Goal: Task Accomplishment & Management: Use online tool/utility

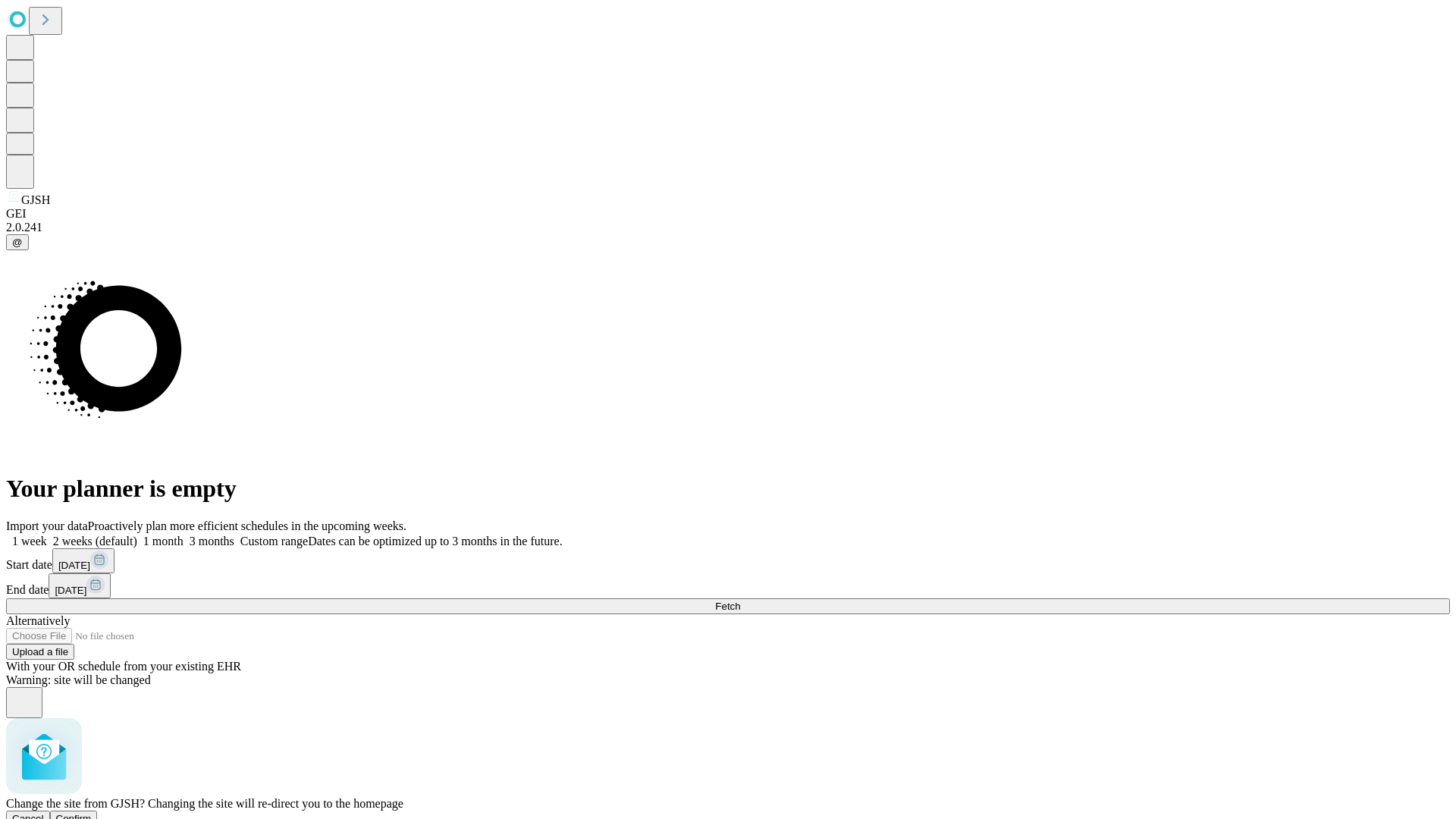
click at [92, 813] on span "Confirm" at bounding box center [73, 819] width 36 height 12
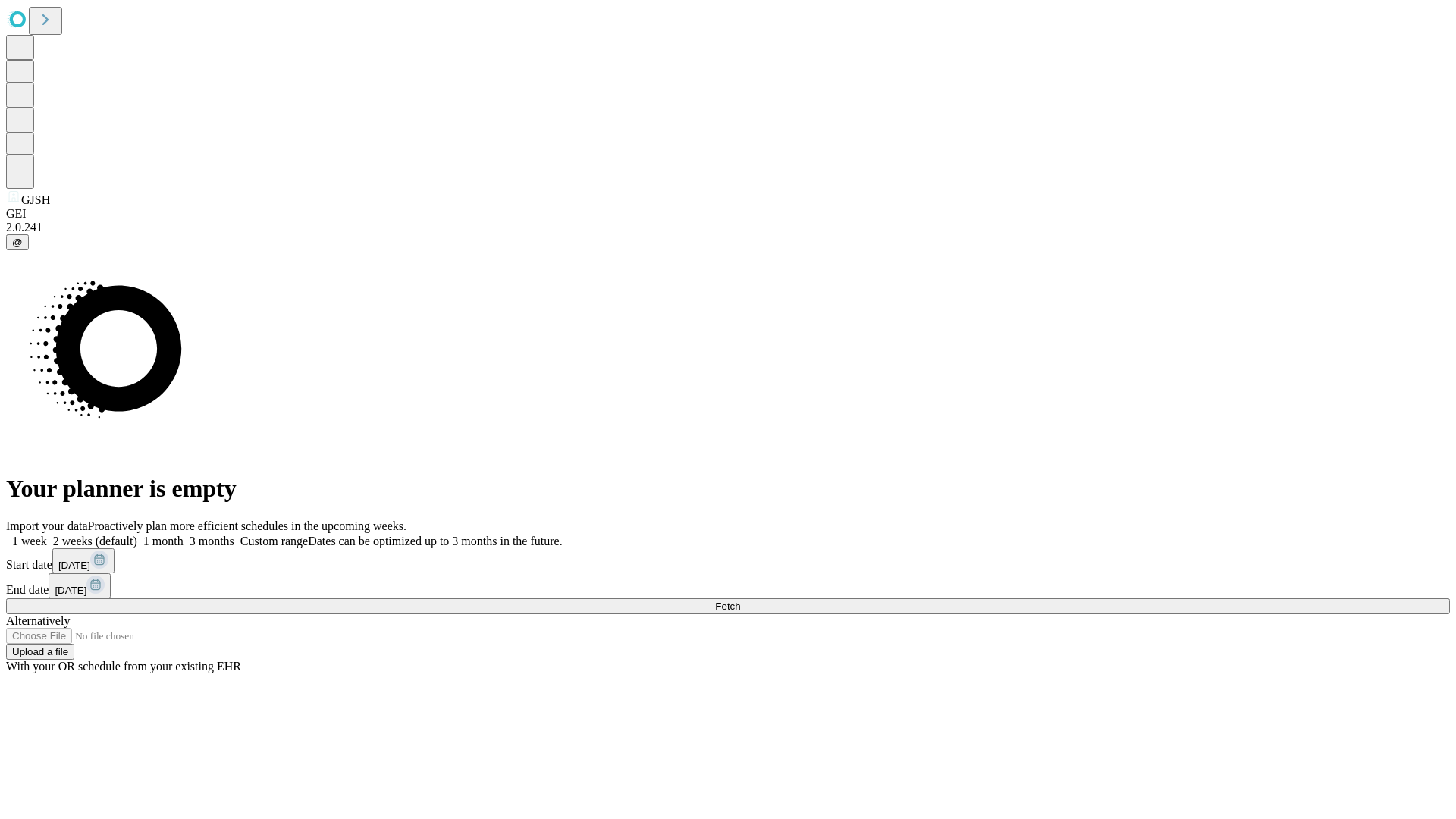
click at [47, 535] on label "1 week" at bounding box center [26, 541] width 41 height 12
click at [740, 601] on span "Fetch" at bounding box center [728, 607] width 25 height 12
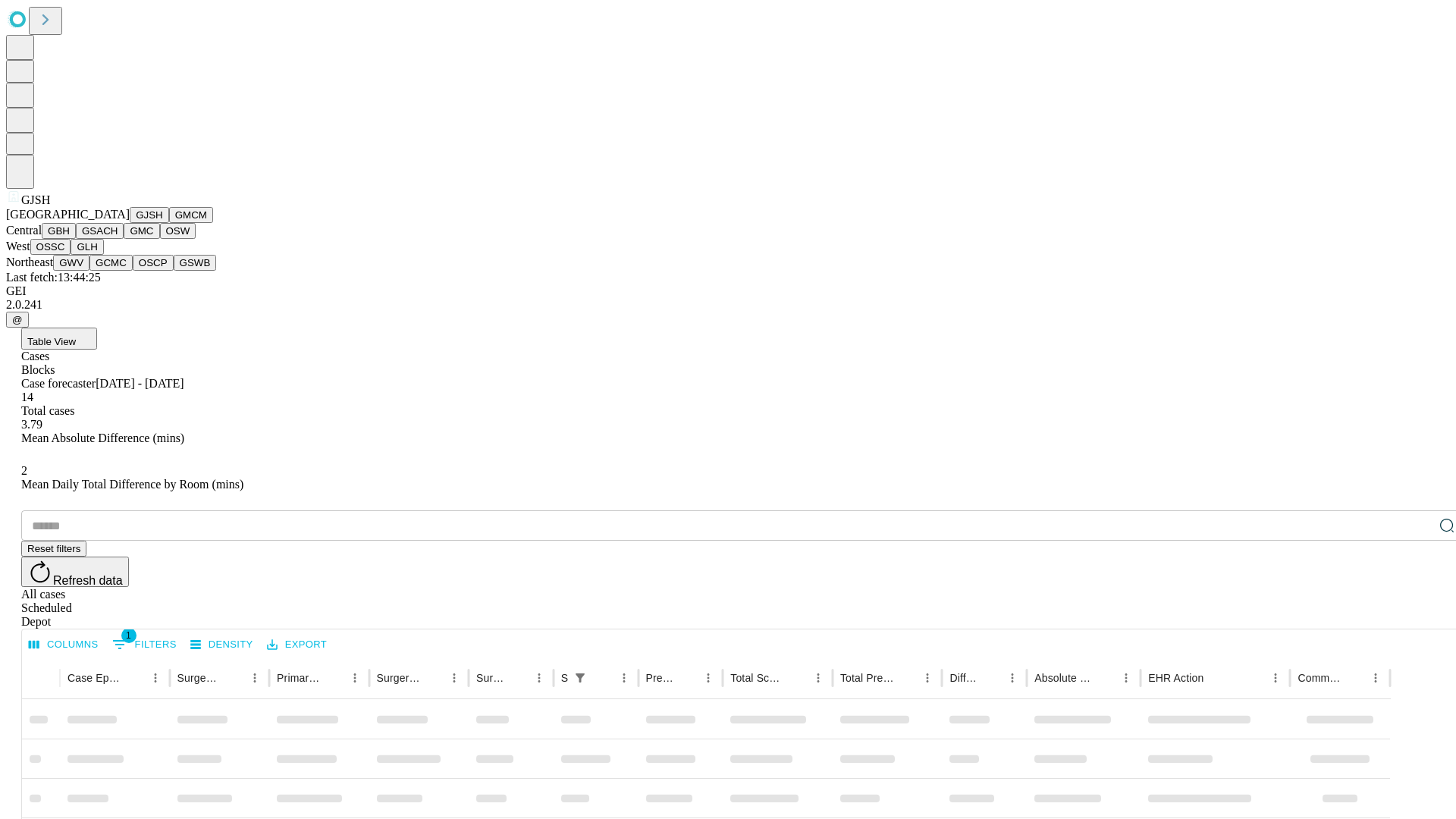
click at [169, 223] on button "GMCM" at bounding box center [191, 215] width 44 height 16
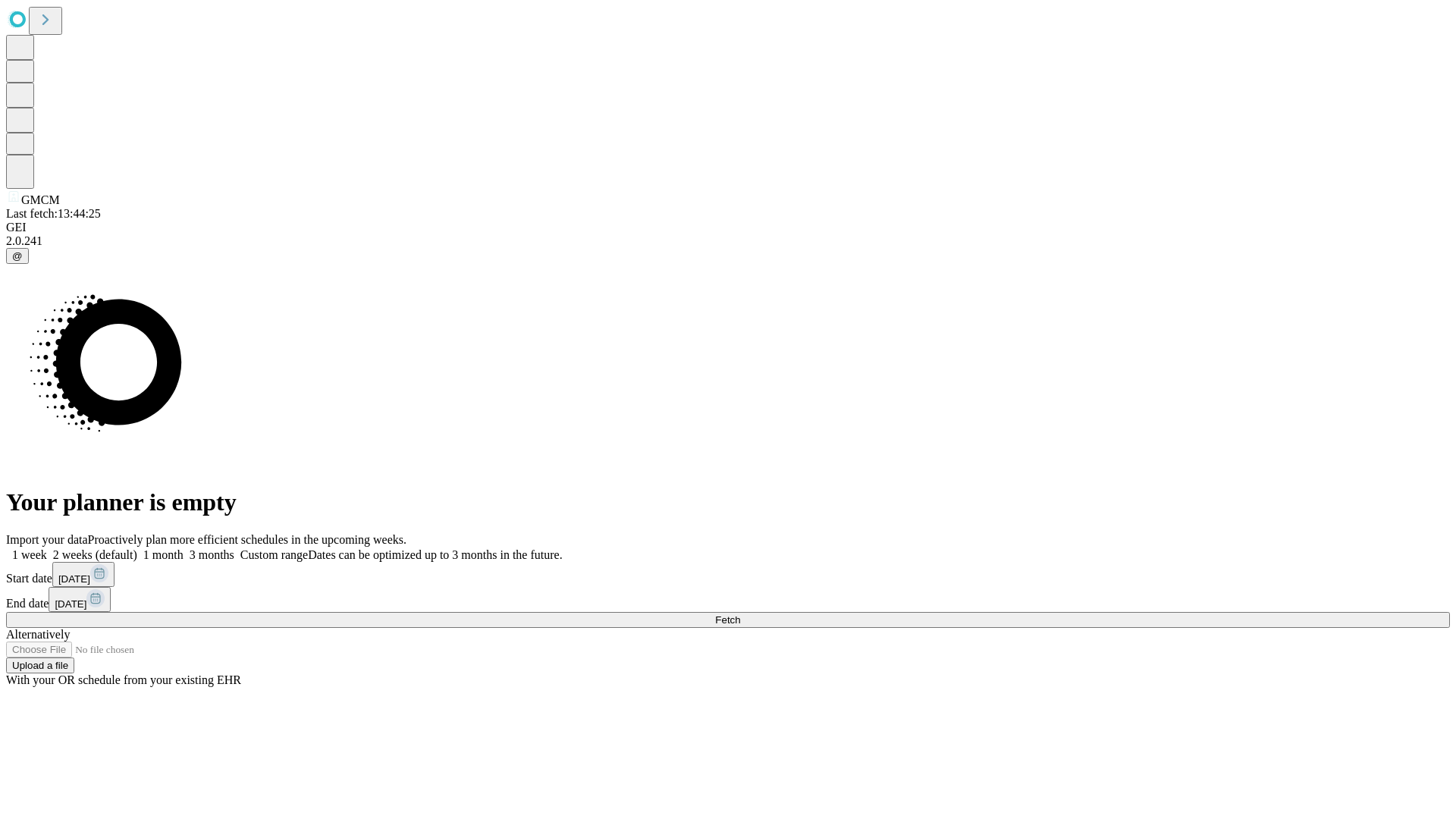
click at [47, 548] on label "1 week" at bounding box center [26, 554] width 41 height 12
click at [740, 615] on span "Fetch" at bounding box center [728, 621] width 25 height 12
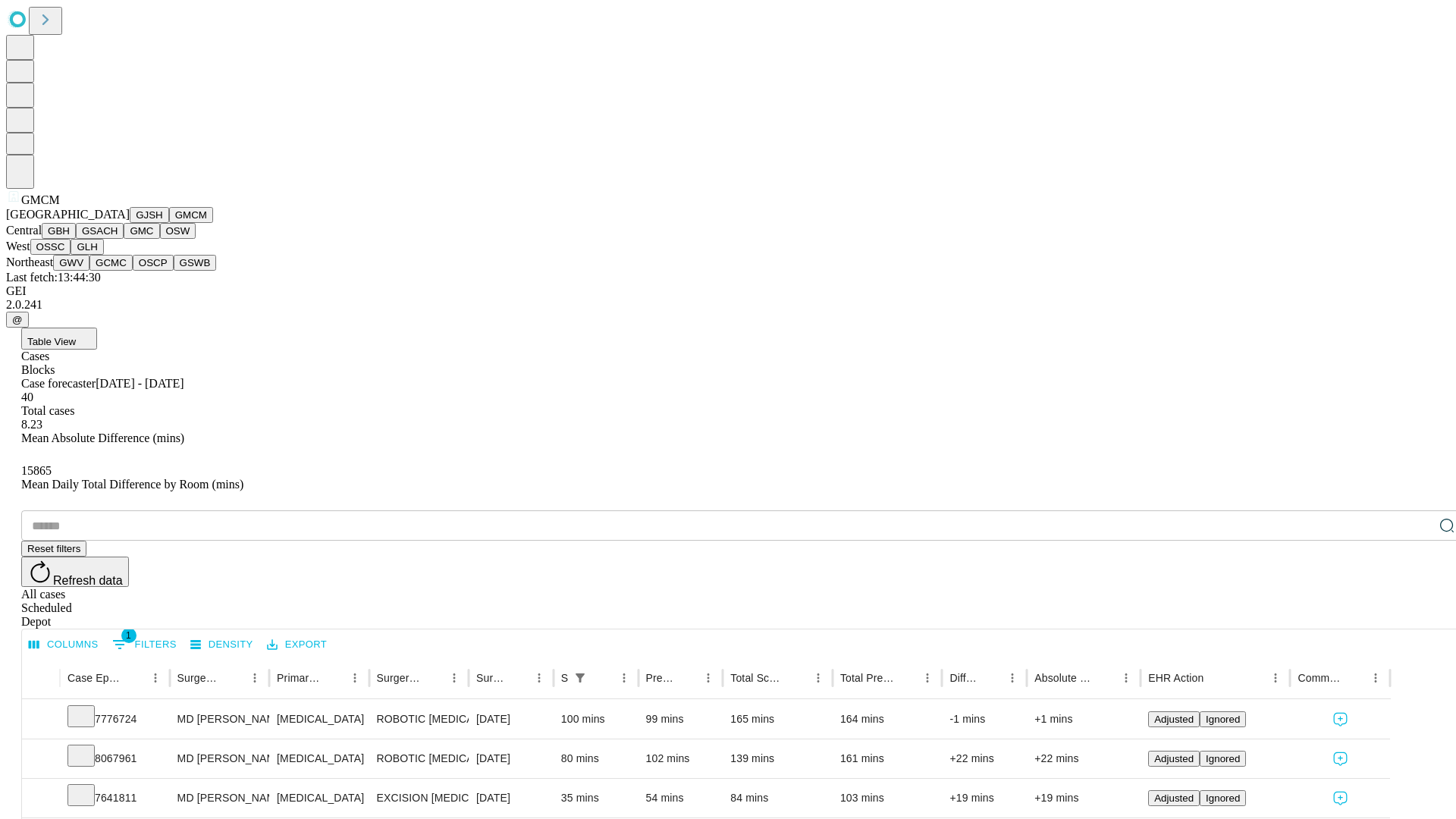
click at [76, 239] on button "GBH" at bounding box center [58, 231] width 34 height 16
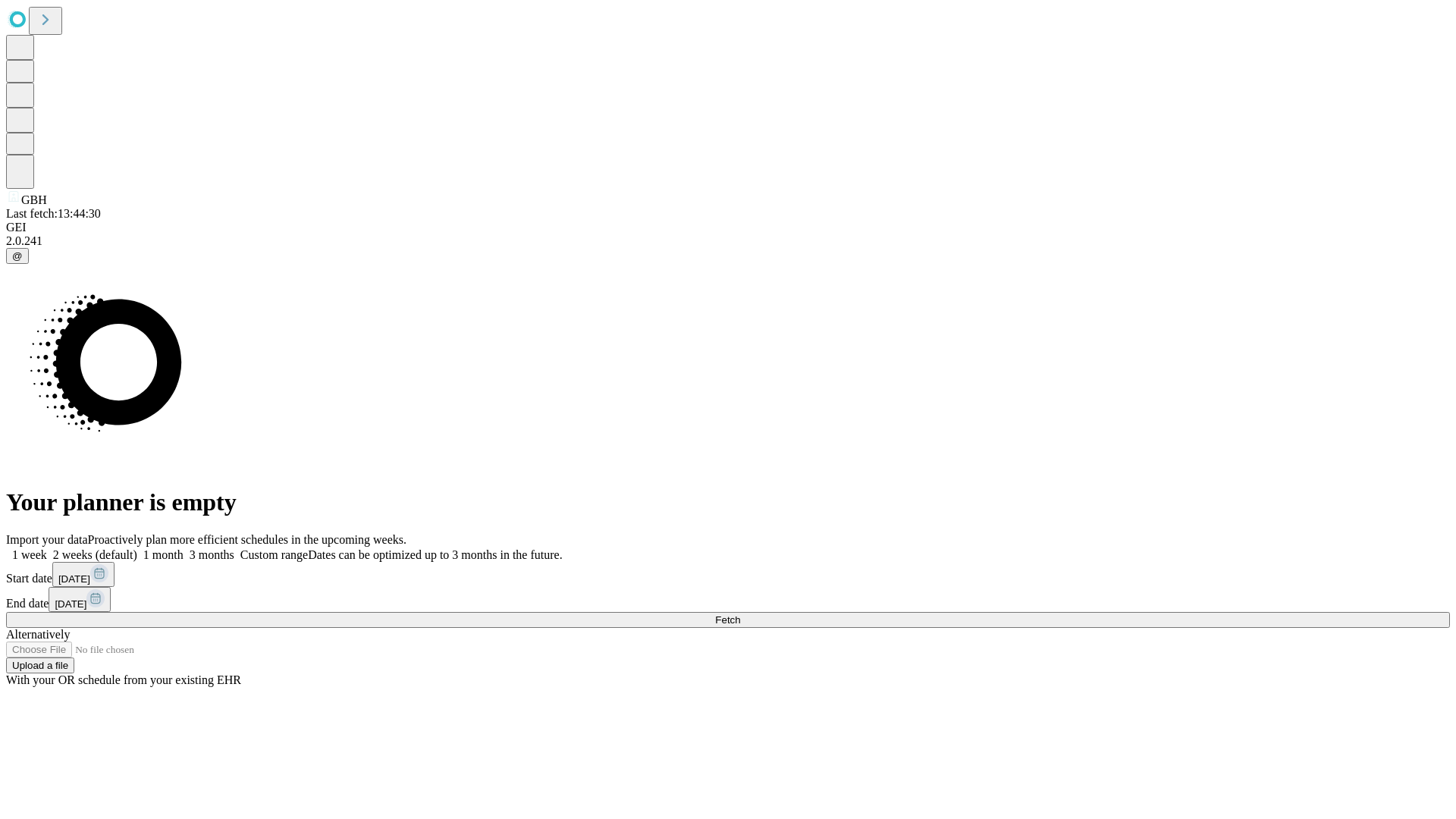
click at [740, 615] on span "Fetch" at bounding box center [728, 621] width 25 height 12
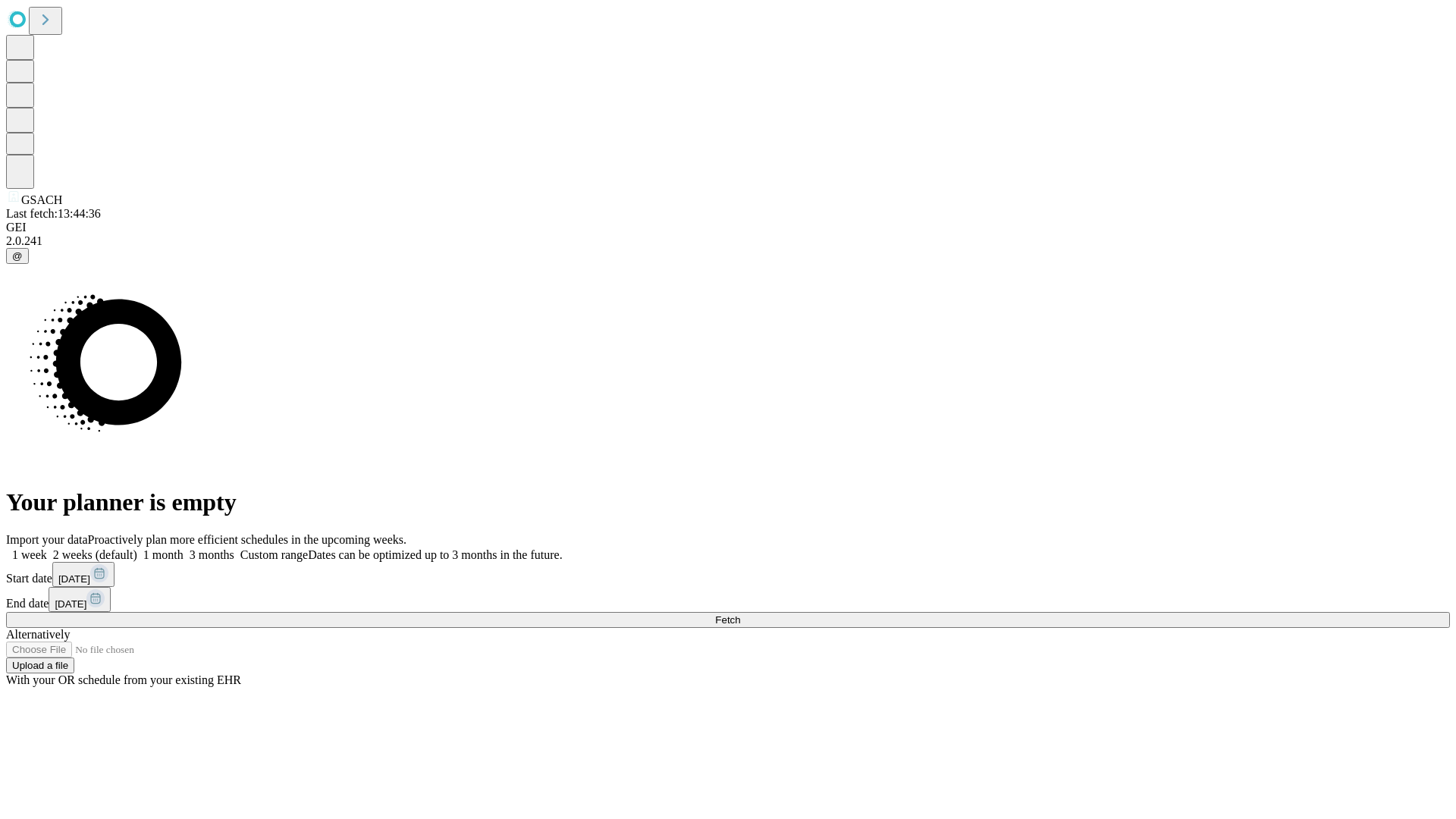
click at [47, 548] on label "1 week" at bounding box center [26, 554] width 41 height 12
click at [740, 615] on span "Fetch" at bounding box center [728, 621] width 25 height 12
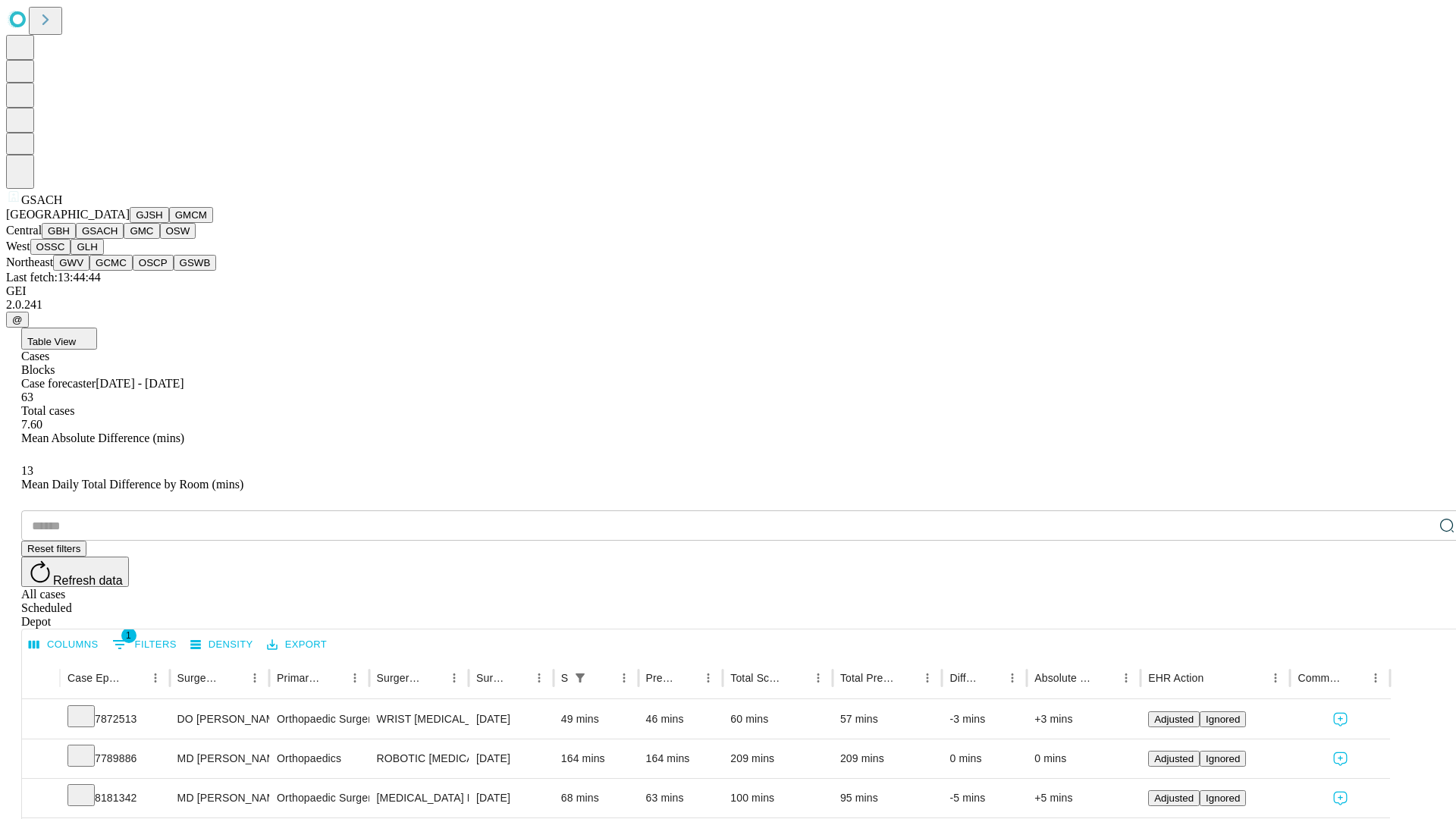
click at [123, 239] on button "GMC" at bounding box center [141, 231] width 36 height 16
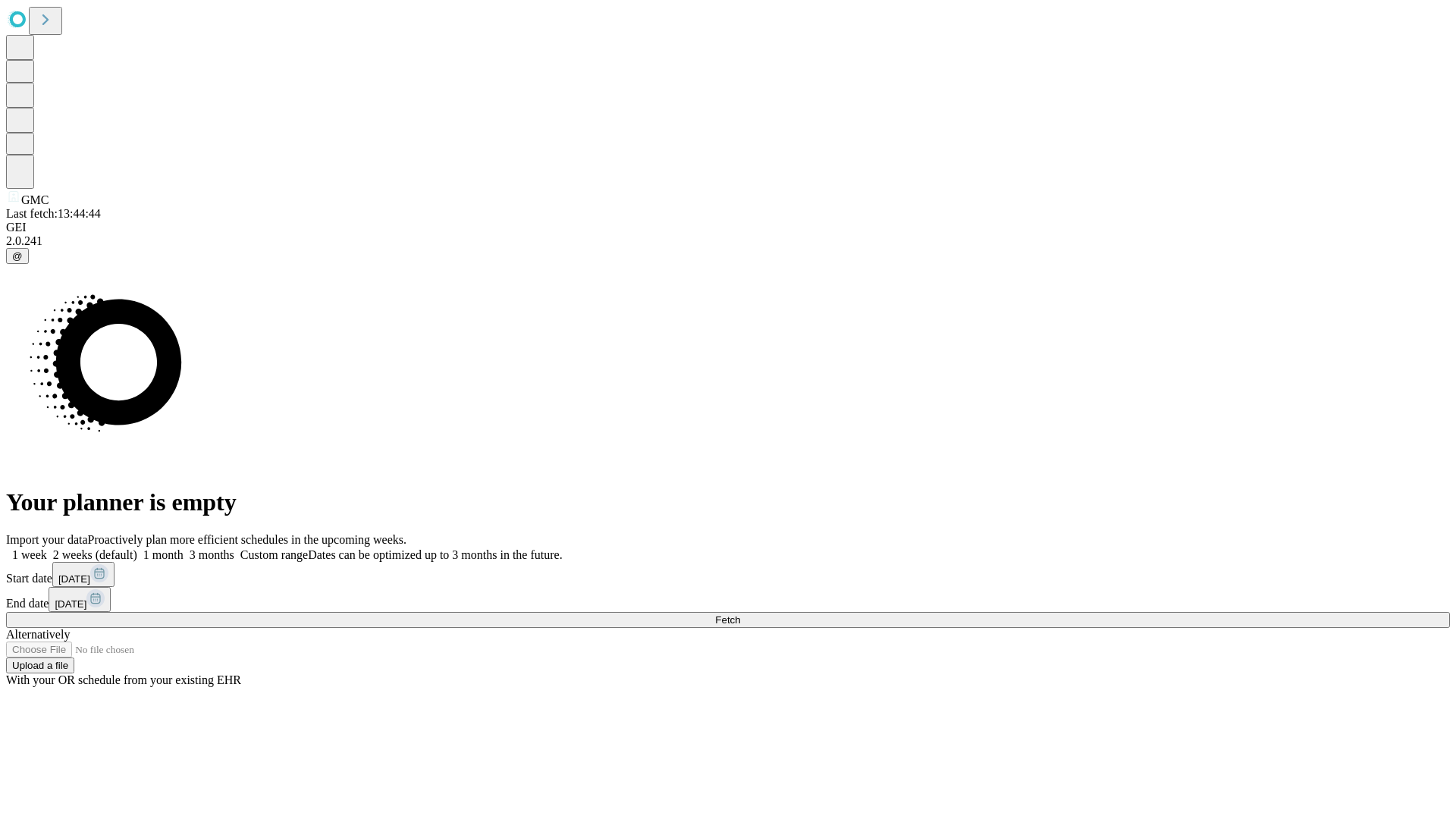
click at [47, 548] on label "1 week" at bounding box center [26, 554] width 41 height 12
click at [740, 615] on span "Fetch" at bounding box center [728, 621] width 25 height 12
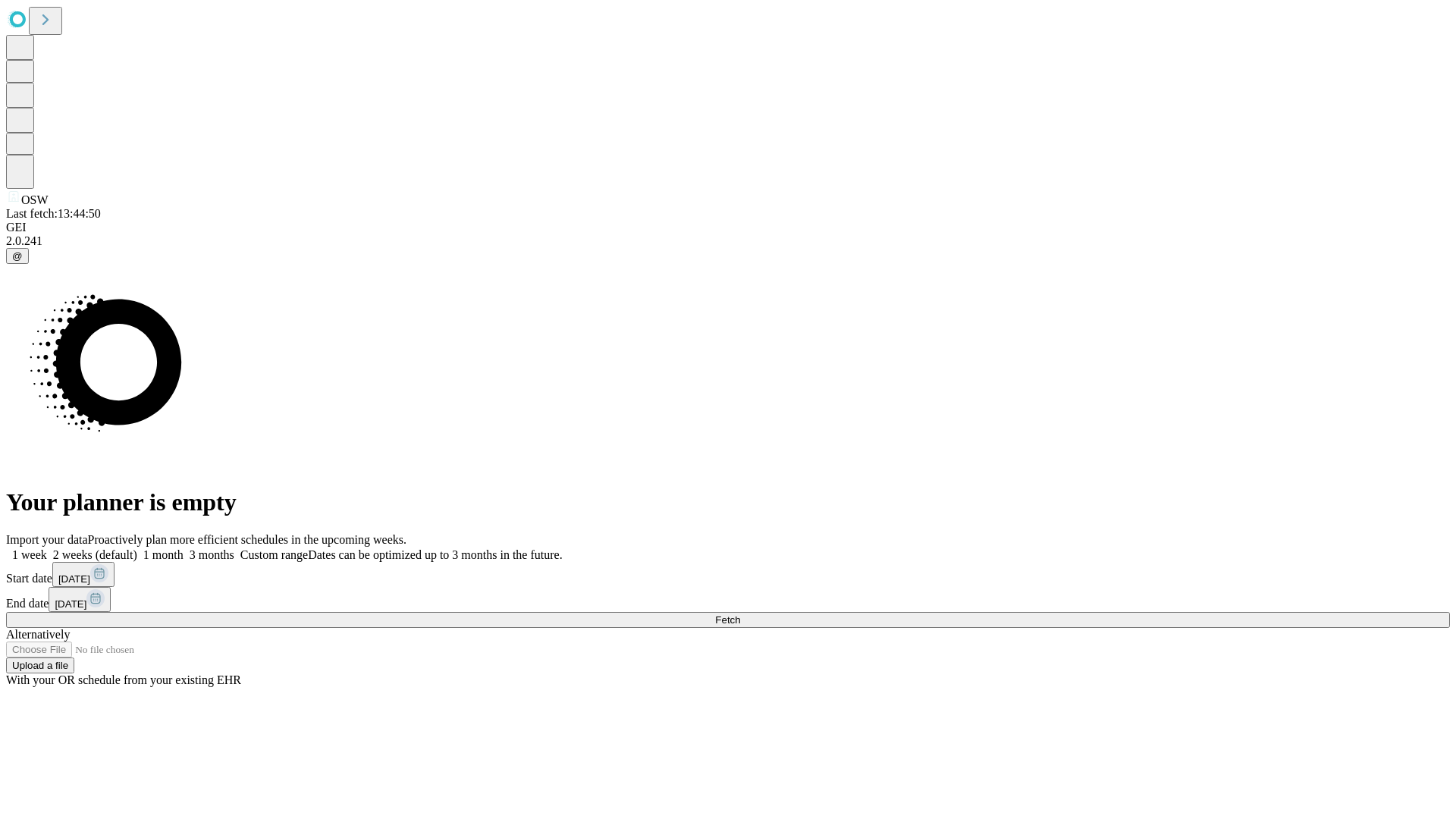
click at [47, 548] on label "1 week" at bounding box center [26, 554] width 41 height 12
click at [740, 615] on span "Fetch" at bounding box center [728, 621] width 25 height 12
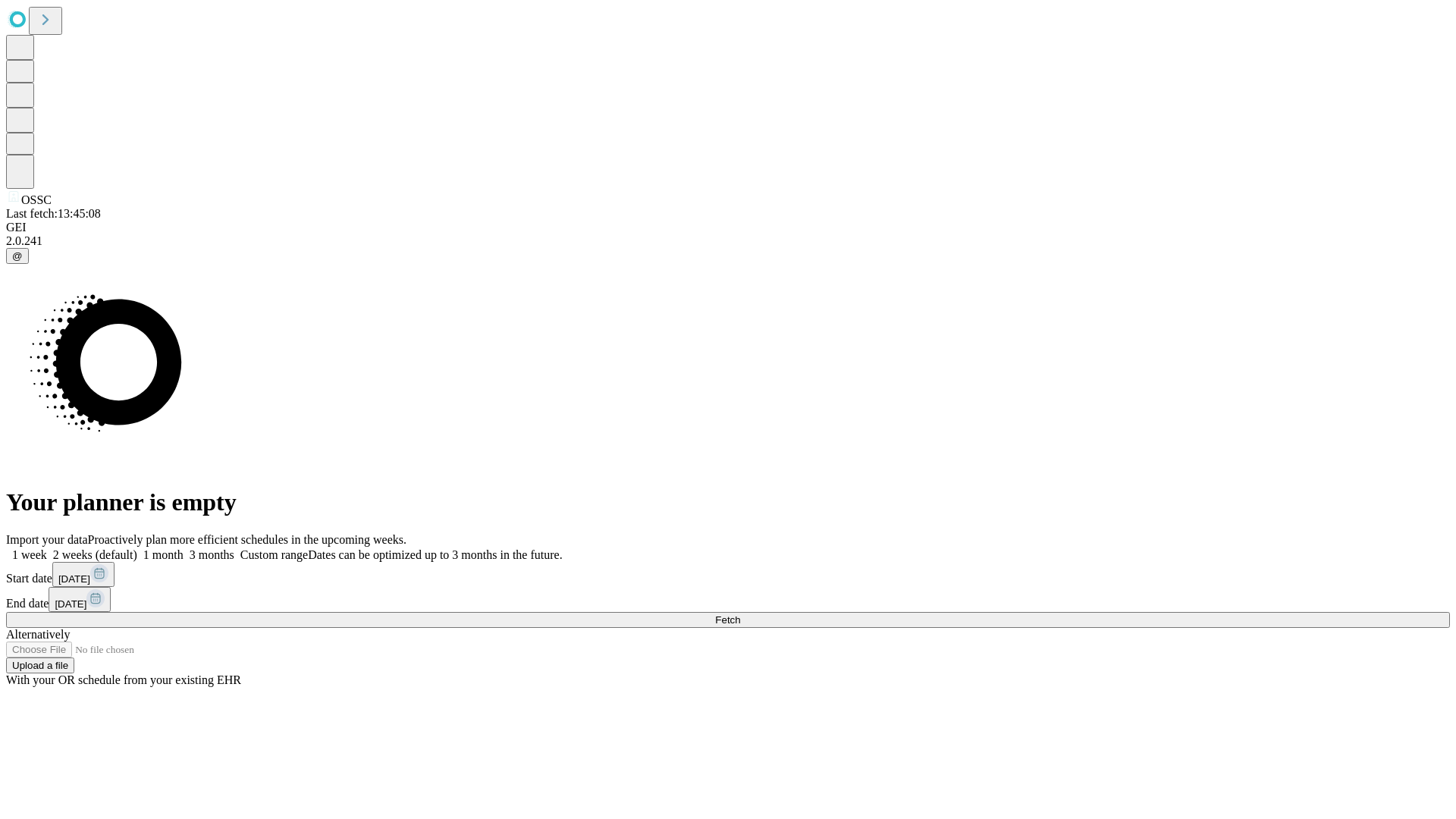
click at [47, 548] on label "1 week" at bounding box center [26, 554] width 41 height 12
click at [740, 615] on span "Fetch" at bounding box center [728, 621] width 25 height 12
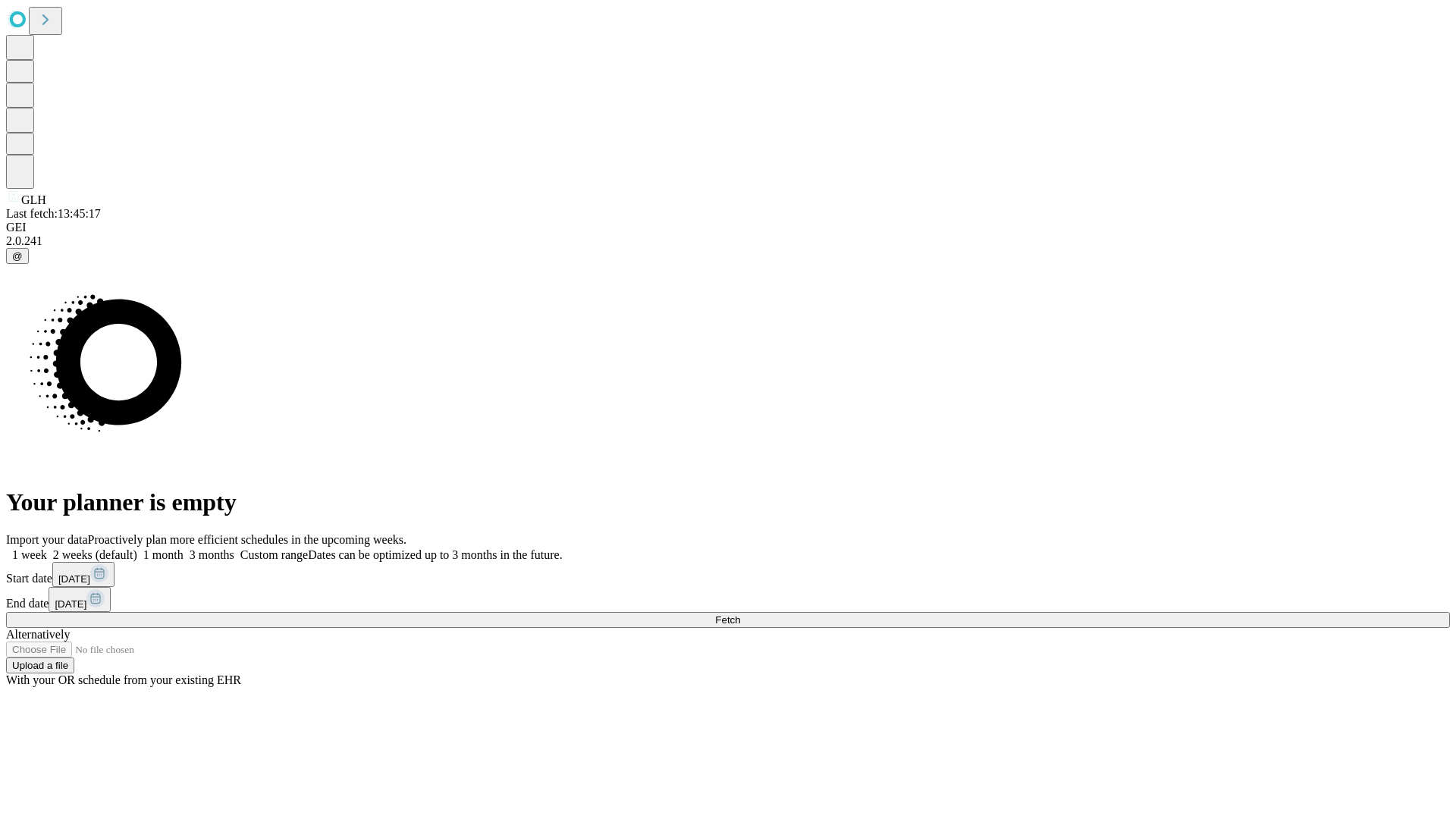
click at [47, 548] on label "1 week" at bounding box center [26, 554] width 41 height 12
click at [740, 615] on span "Fetch" at bounding box center [728, 621] width 25 height 12
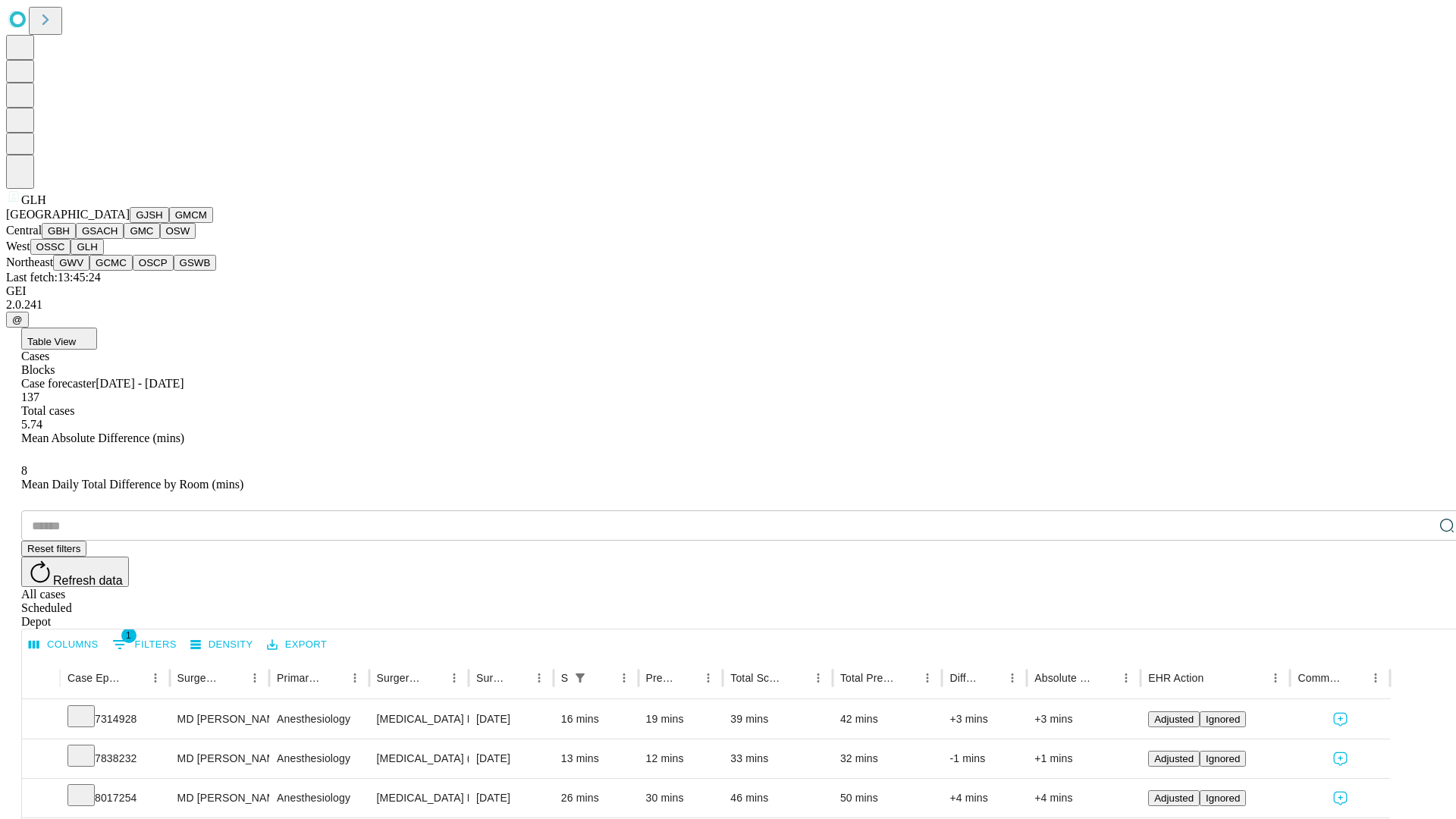
click at [89, 271] on button "GWV" at bounding box center [72, 262] width 37 height 16
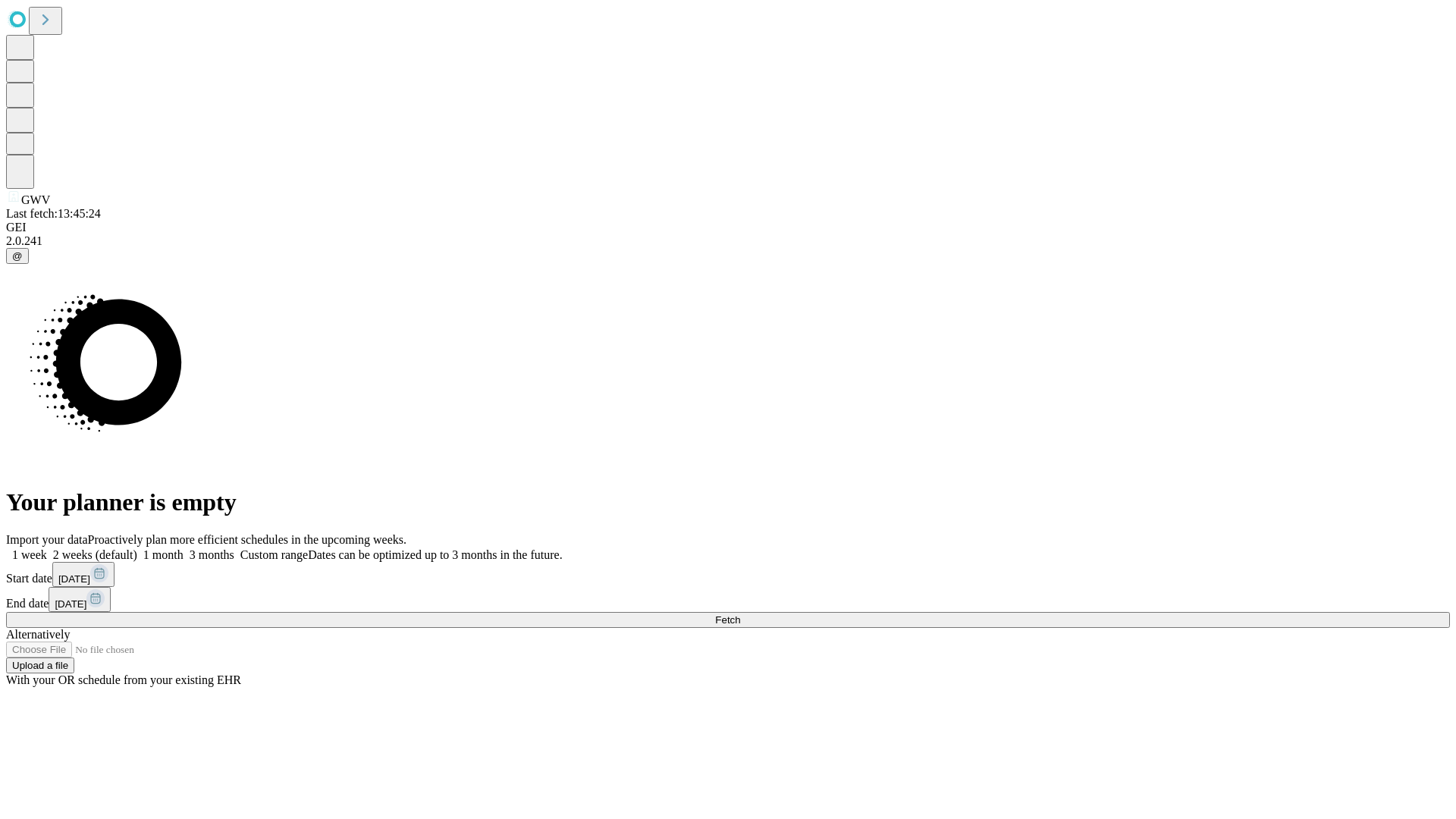
click at [740, 615] on span "Fetch" at bounding box center [728, 621] width 25 height 12
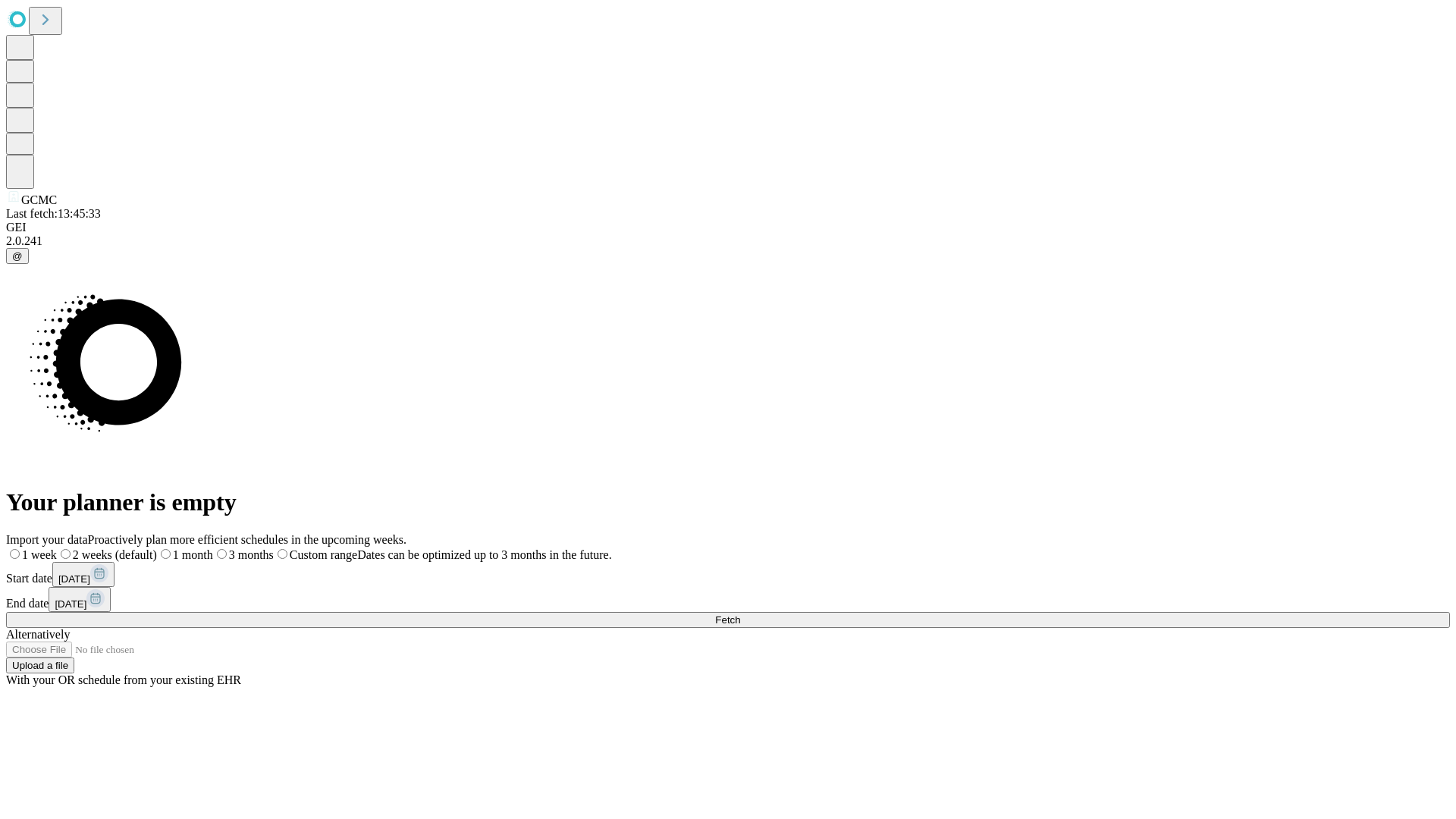
click at [57, 548] on label "1 week" at bounding box center [31, 554] width 51 height 12
click at [740, 615] on span "Fetch" at bounding box center [728, 621] width 25 height 12
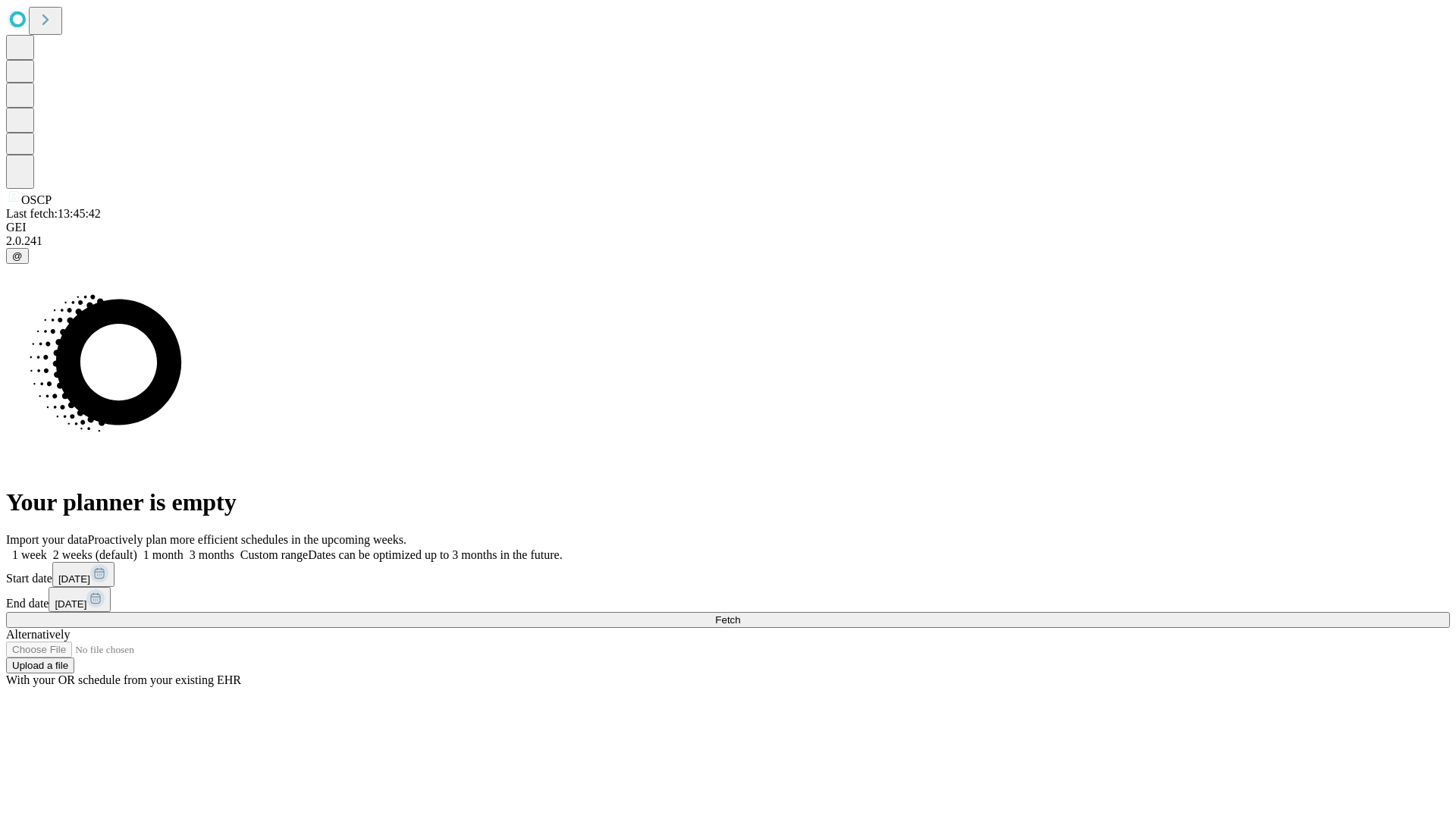
click at [47, 548] on label "1 week" at bounding box center [26, 554] width 41 height 12
click at [740, 615] on span "Fetch" at bounding box center [728, 621] width 25 height 12
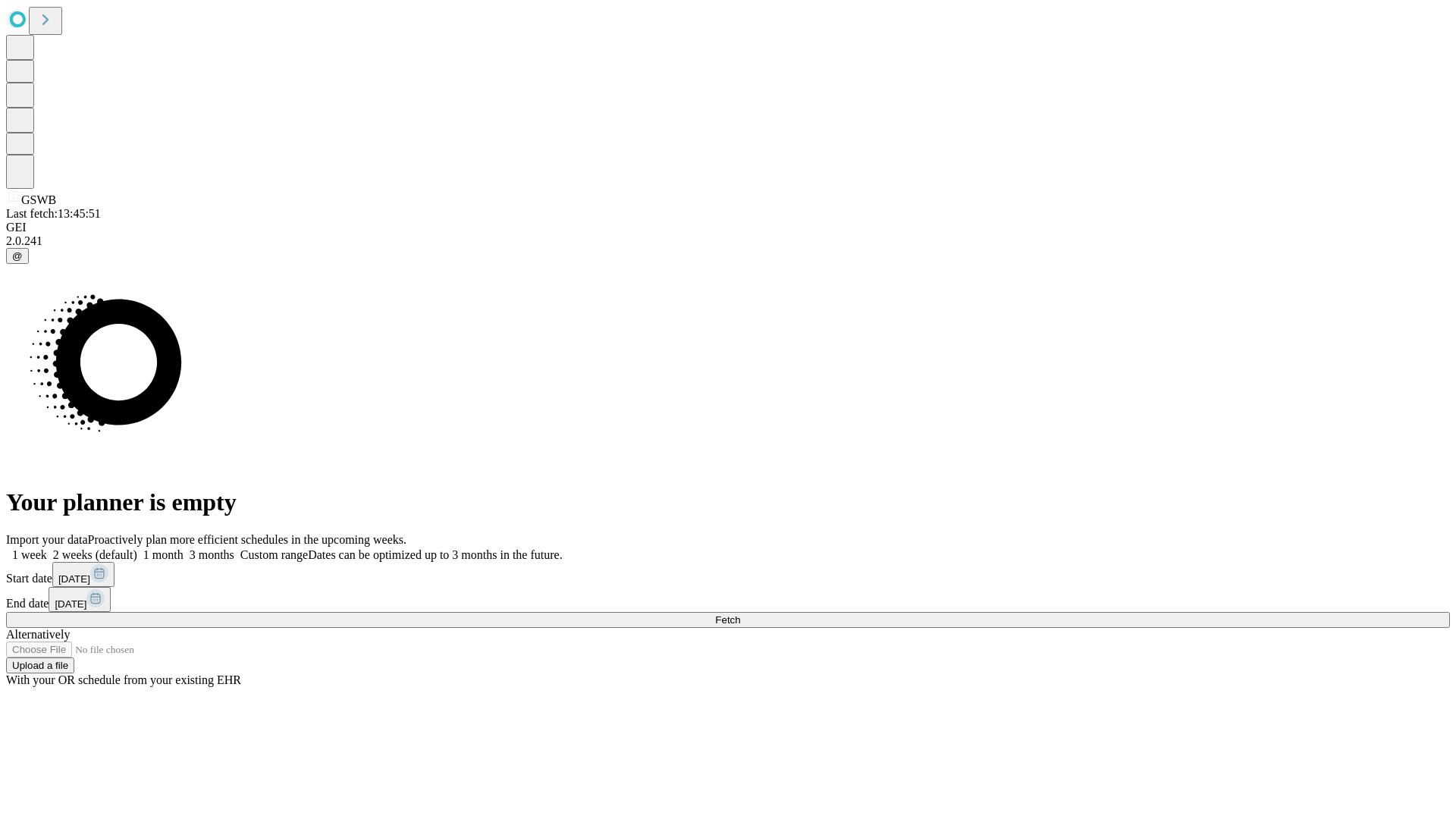
click at [47, 548] on label "1 week" at bounding box center [26, 554] width 41 height 12
click at [740, 615] on span "Fetch" at bounding box center [728, 621] width 25 height 12
